Goal: Task Accomplishment & Management: Complete application form

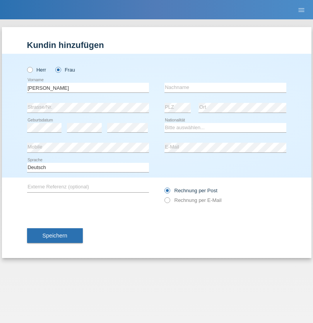
type input "[PERSON_NAME]"
click at [225, 88] on input "text" at bounding box center [226, 88] width 122 height 10
type input "[PERSON_NAME]"
select select "DE"
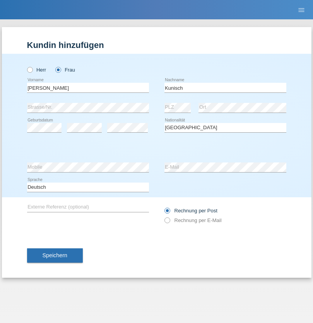
select select "C"
select select "01"
select select "12"
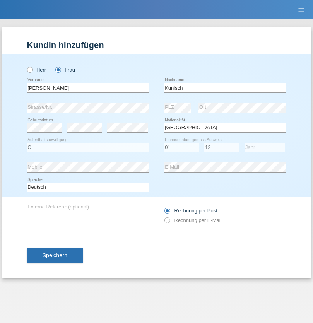
select select "2013"
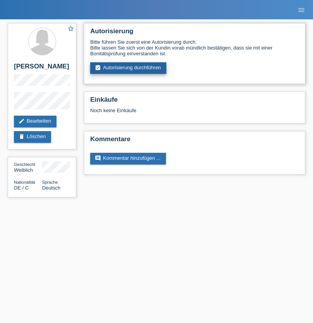
click at [129, 68] on link "assignment_turned_in Autorisierung durchführen" at bounding box center [128, 68] width 76 height 12
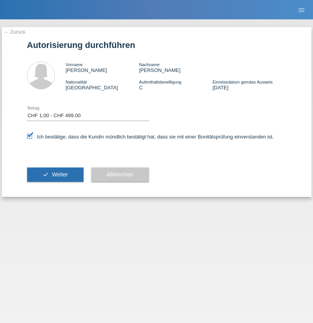
select select "1"
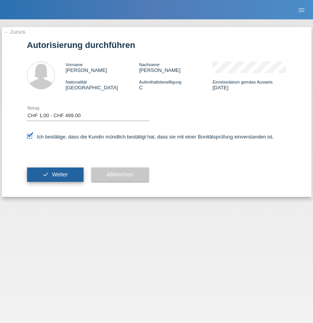
click at [55, 175] on span "Weiter" at bounding box center [60, 175] width 16 height 6
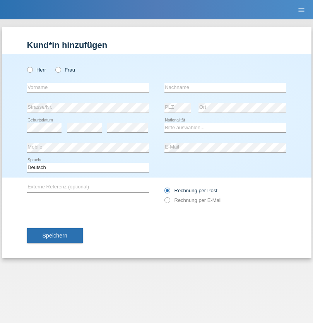
radio input "true"
click at [88, 88] on input "text" at bounding box center [88, 88] width 122 height 10
type input "Eva"
click at [225, 88] on input "text" at bounding box center [226, 88] width 122 height 10
type input "[PERSON_NAME]"
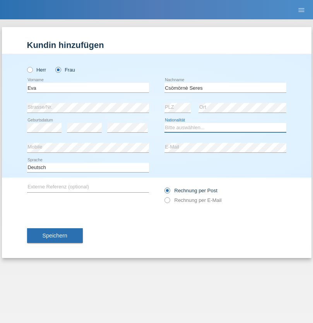
select select "HU"
select select "C"
select select "03"
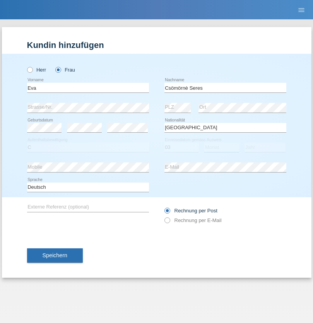
select select "08"
select select "1989"
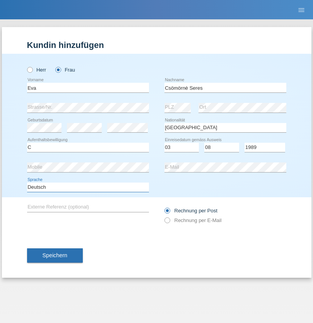
select select "en"
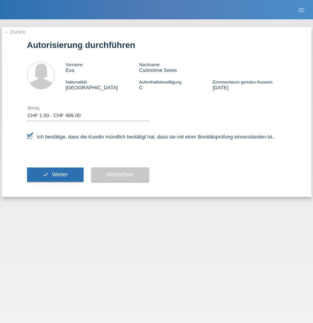
select select "1"
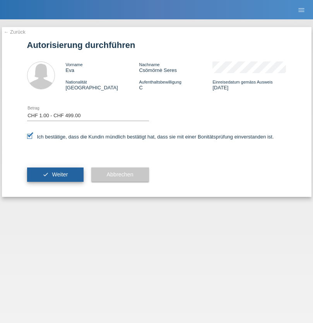
click at [55, 175] on span "Weiter" at bounding box center [60, 175] width 16 height 6
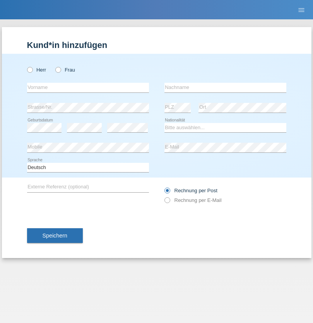
radio input "true"
click at [88, 88] on input "text" at bounding box center [88, 88] width 122 height 10
type input "FONTAINE"
click at [225, 88] on input "text" at bounding box center [226, 88] width 122 height 10
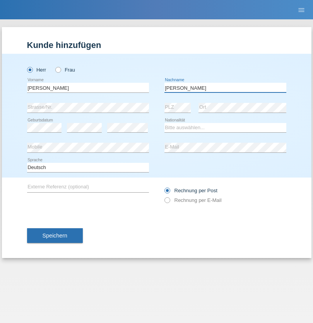
type input "[PERSON_NAME]"
select select "CH"
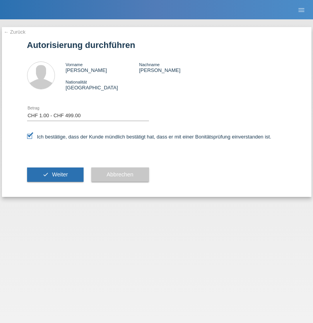
select select "1"
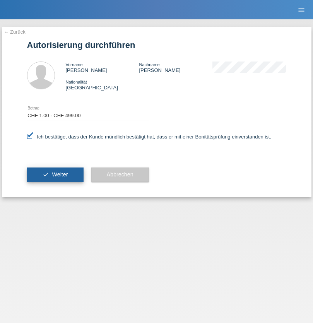
click at [55, 175] on span "Weiter" at bounding box center [60, 175] width 16 height 6
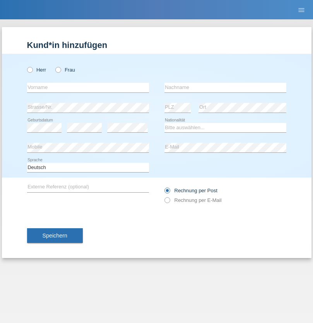
radio input "true"
click at [88, 88] on input "text" at bounding box center [88, 88] width 122 height 10
type input "Marco"
click at [225, 88] on input "text" at bounding box center [226, 88] width 122 height 10
type input "Weinlein"
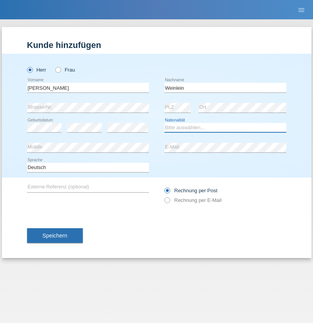
select select "CH"
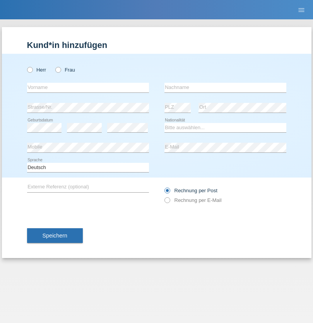
radio input "true"
click at [88, 88] on input "text" at bounding box center [88, 88] width 122 height 10
type input "firat"
click at [225, 88] on input "text" at bounding box center [226, 88] width 122 height 10
type input "kara"
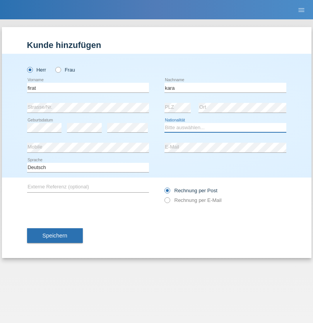
select select "CH"
